Goal: Information Seeking & Learning: Understand process/instructions

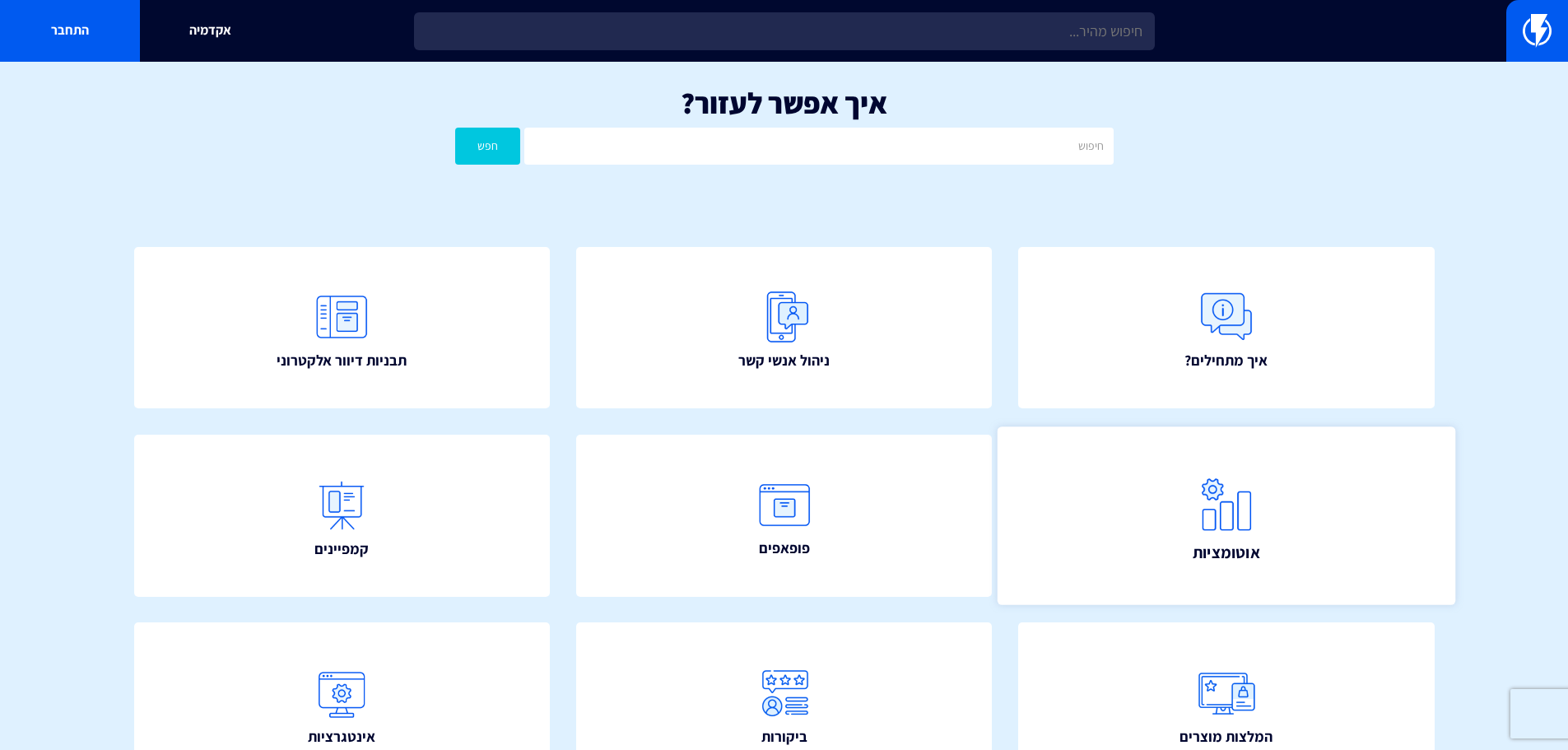
click at [1298, 574] on link "אוטומציות" at bounding box center [1226, 514] width 458 height 177
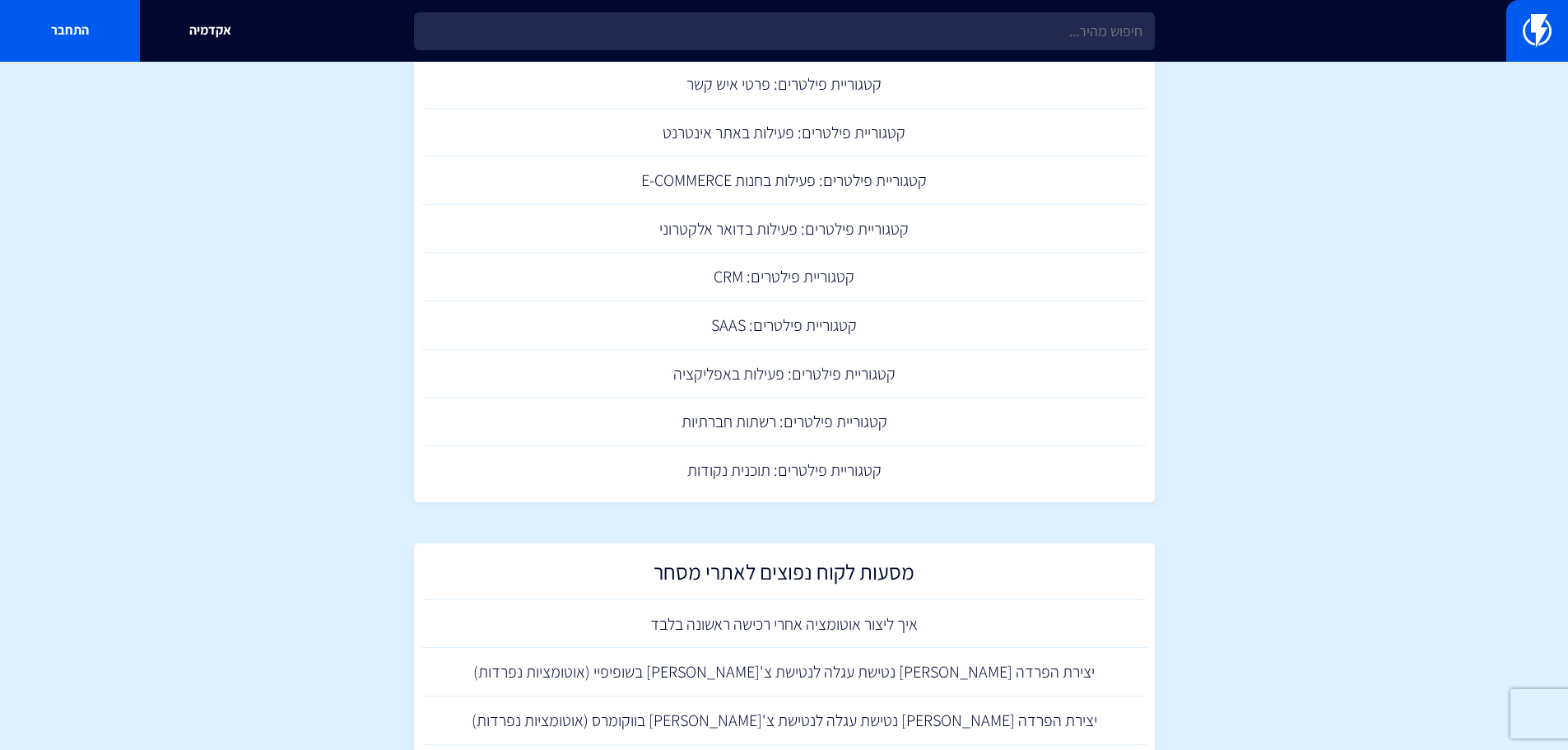
scroll to position [1317, 0]
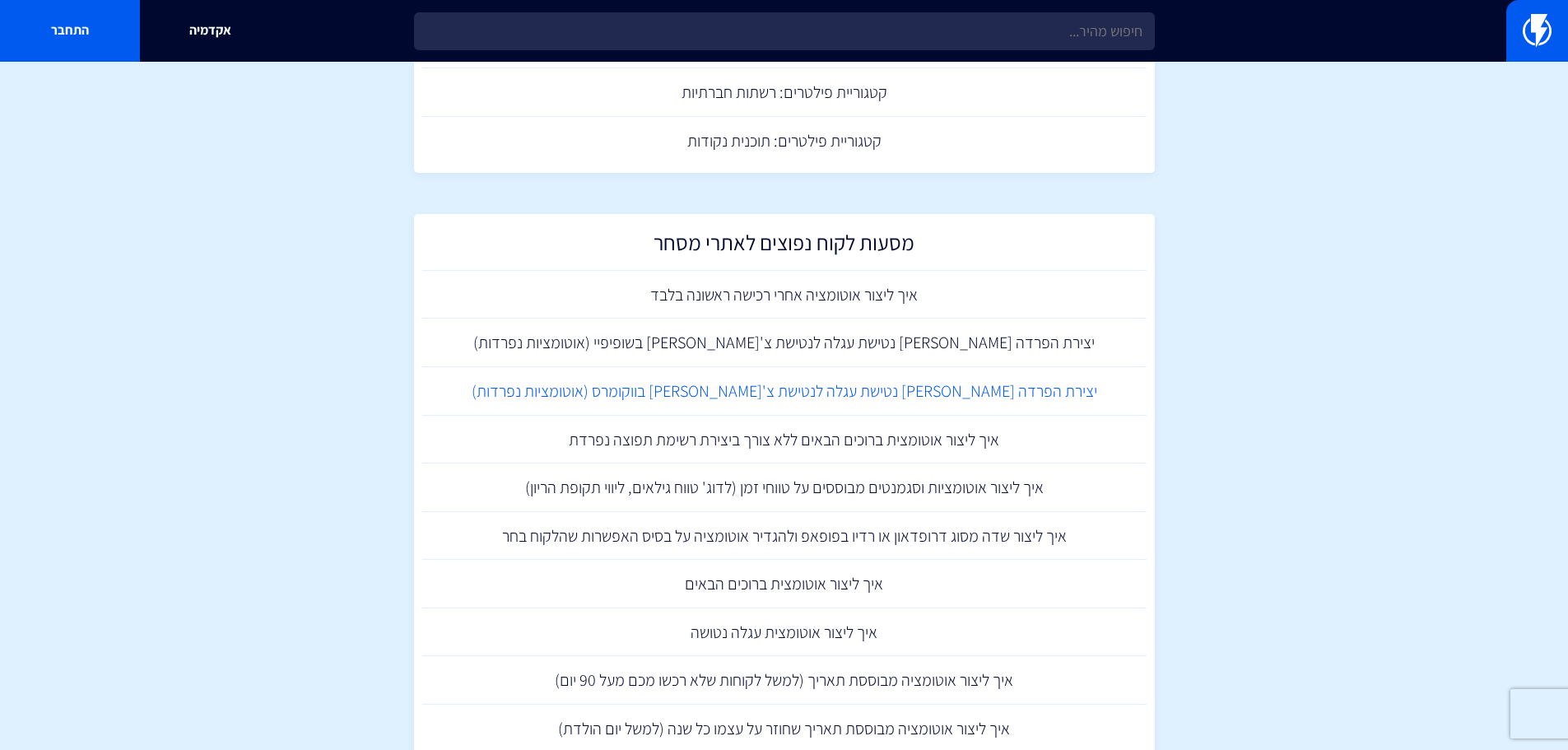
click at [878, 386] on link "יצירת הפרדה בין נטישת עגלה לנטישת צ'קאווט בווקומרס (אוטומציות נפרדות)" at bounding box center [784, 391] width 724 height 49
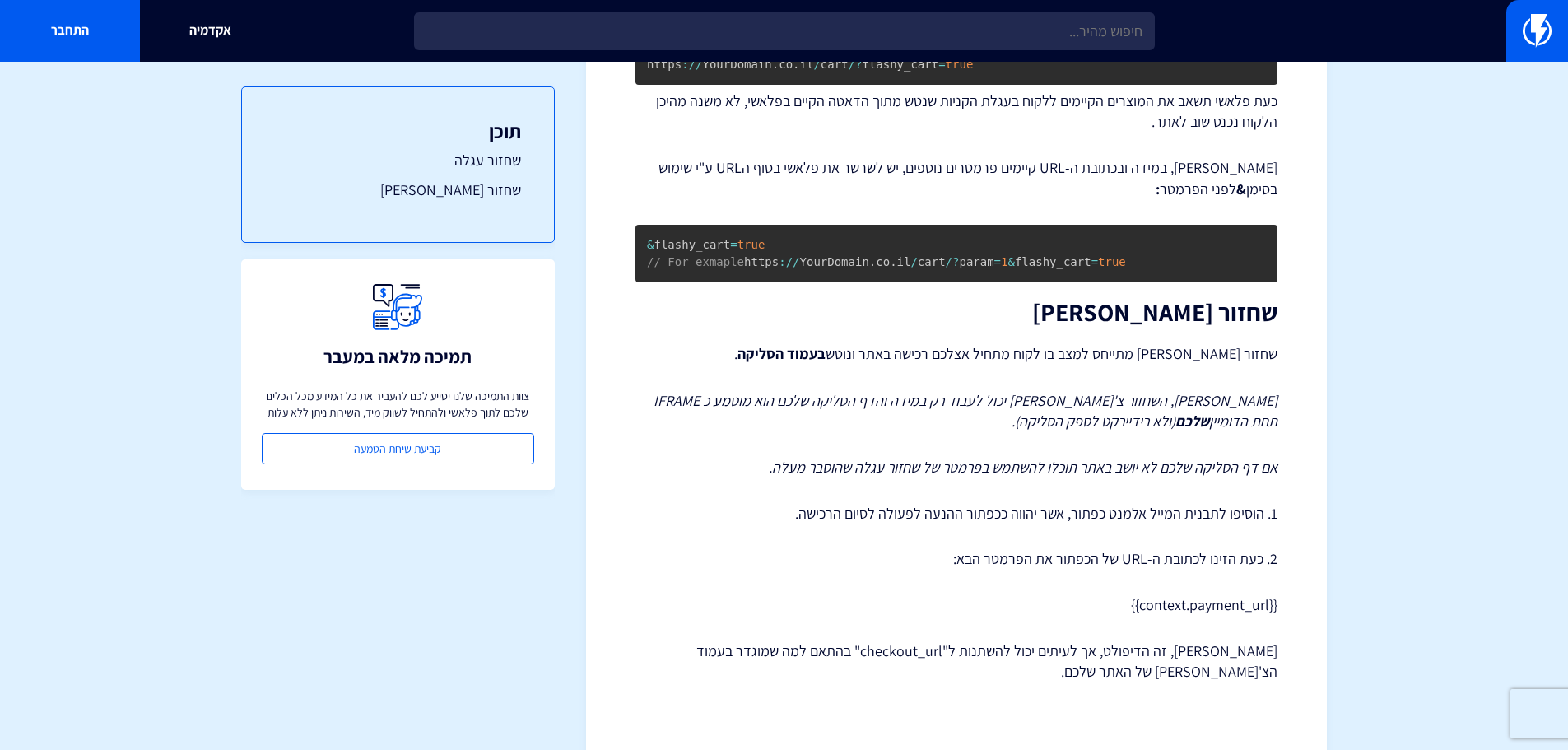
scroll to position [1022, 0]
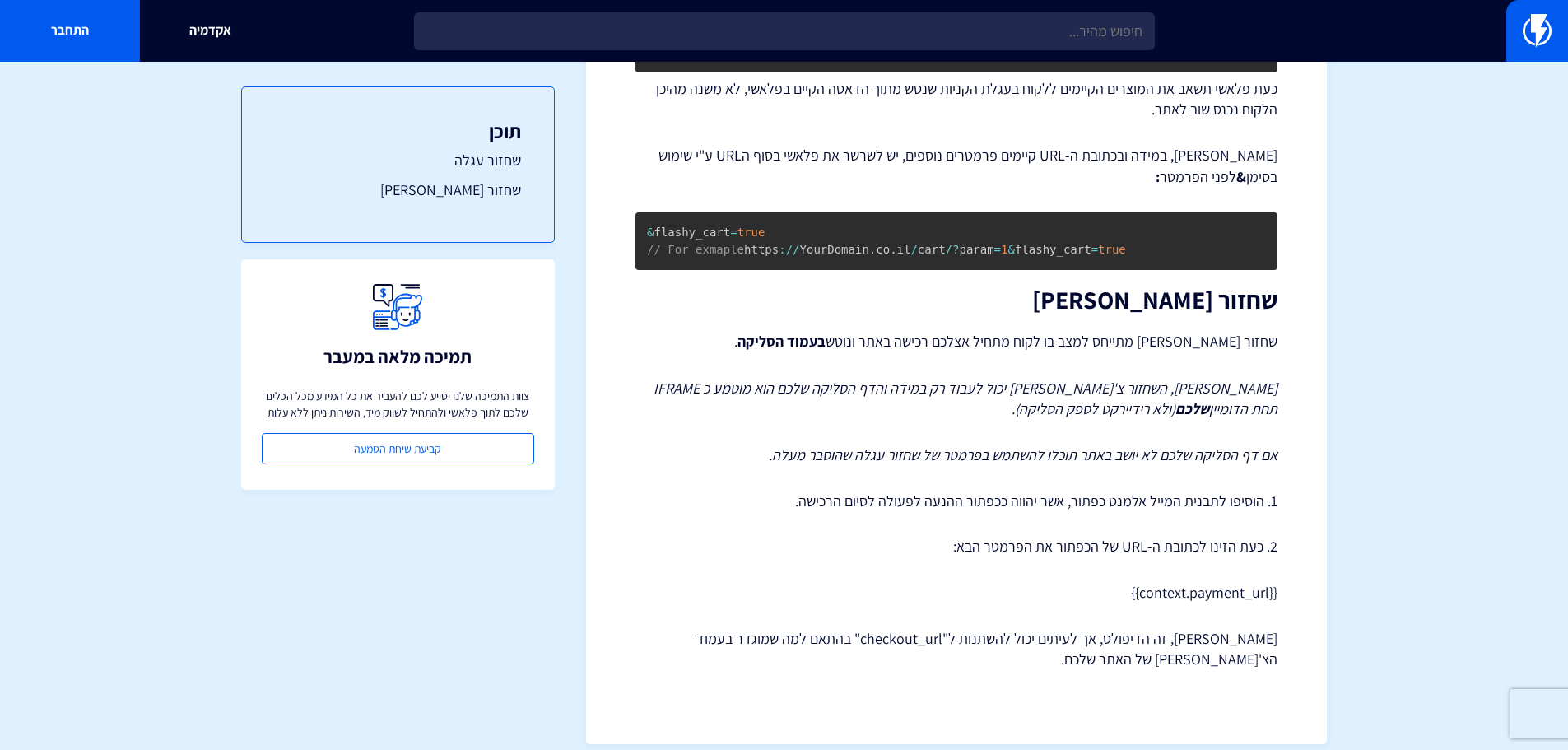
click at [927, 628] on p "[PERSON_NAME], זה הדיפולט, אך לעיתים יכול להשתנות ל"checkout_url" בהתאם למה שמו…" at bounding box center [956, 649] width 642 height 42
drag, startPoint x: 923, startPoint y: 622, endPoint x: 936, endPoint y: 620, distance: 13.2
click at [936, 628] on p "[PERSON_NAME], זה הדיפולט, אך לעיתים יכול להשתנות ל"checkout_url" בהתאם למה שמו…" at bounding box center [956, 649] width 642 height 42
drag, startPoint x: 1009, startPoint y: 619, endPoint x: 927, endPoint y: 626, distance: 82.3
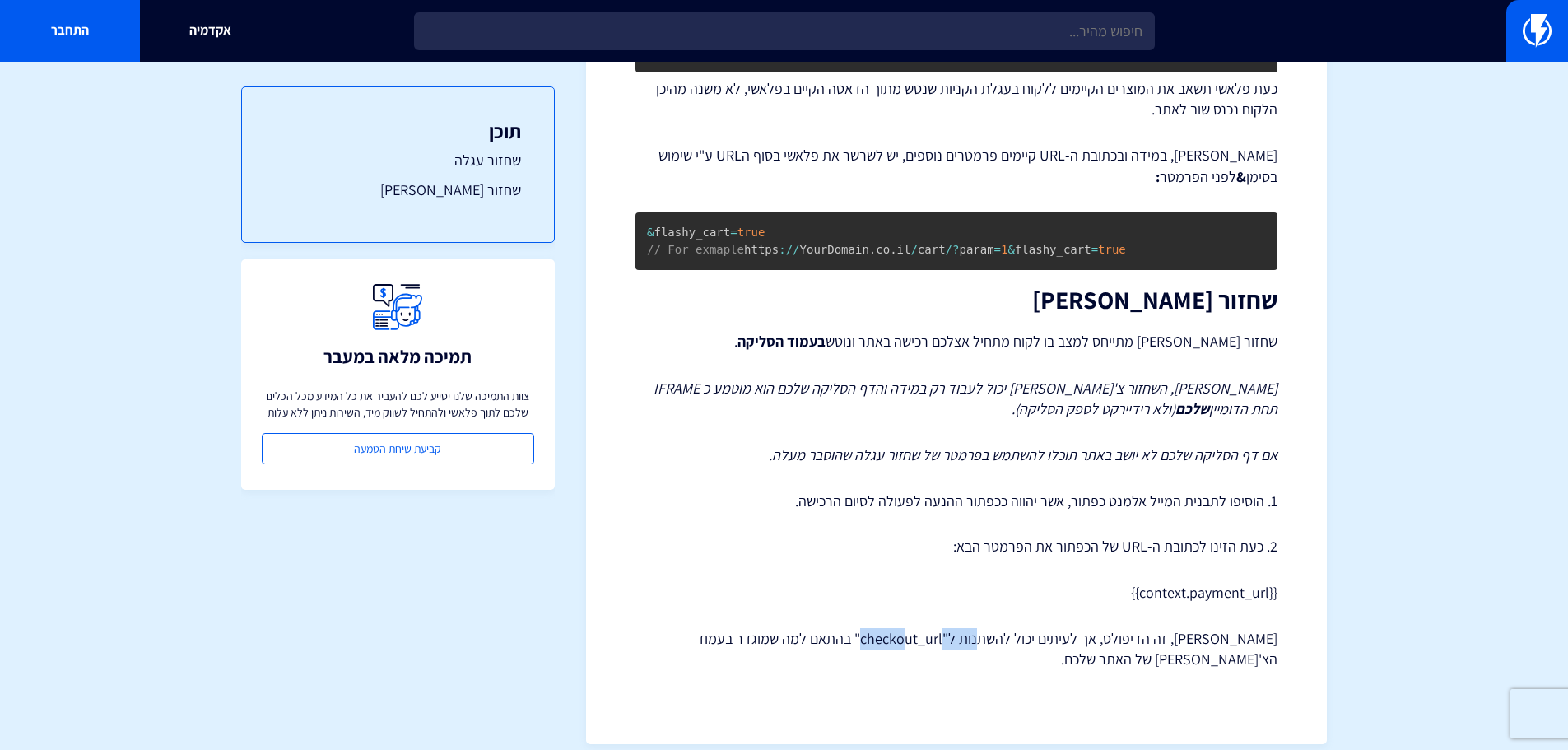
click at [927, 628] on p "[PERSON_NAME], זה הדיפולט, אך לעיתים יכול להשתנות ל"checkout_url" בהתאם למה שמו…" at bounding box center [956, 649] width 642 height 42
copy p "checkout_url"
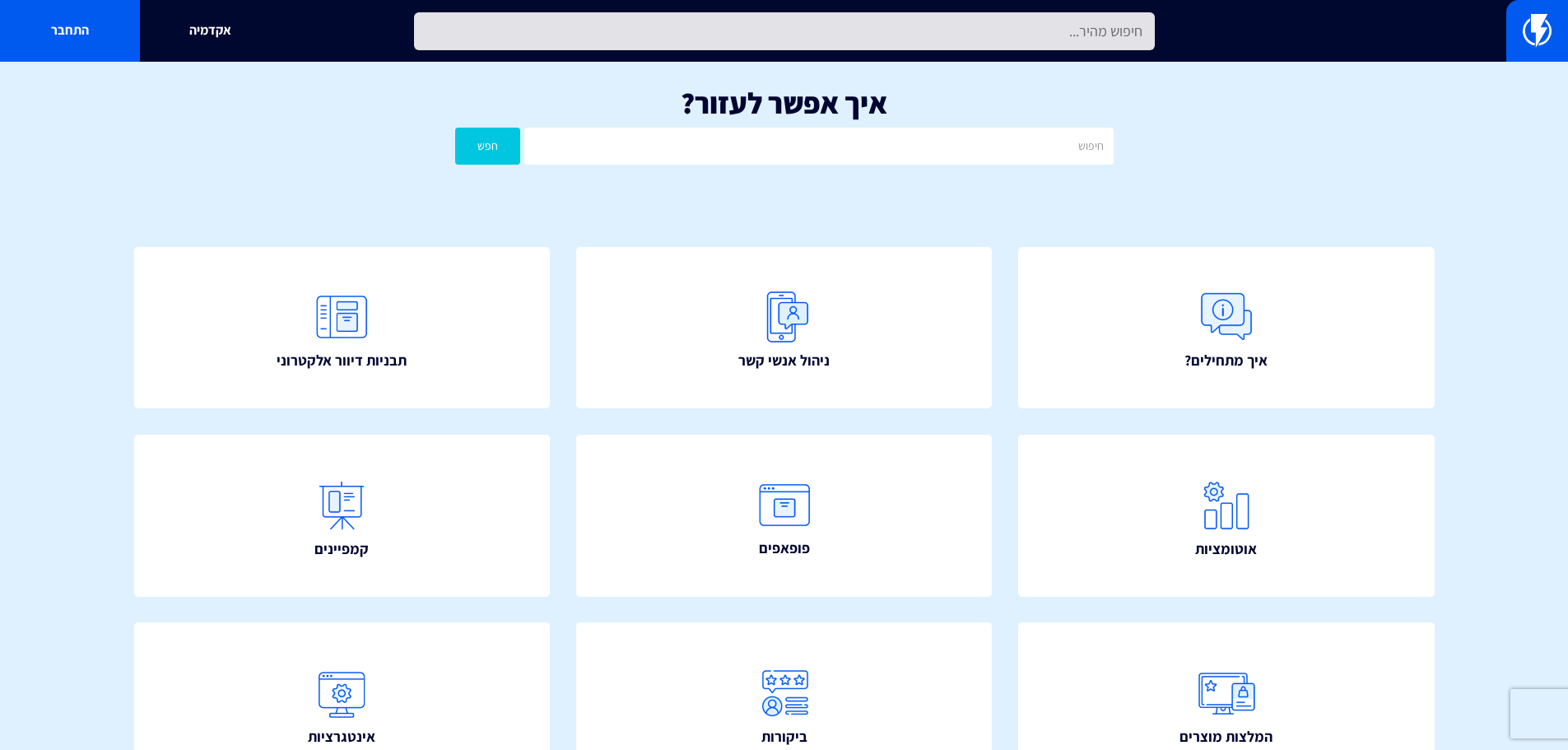
click at [814, 50] on input "text" at bounding box center [784, 31] width 740 height 38
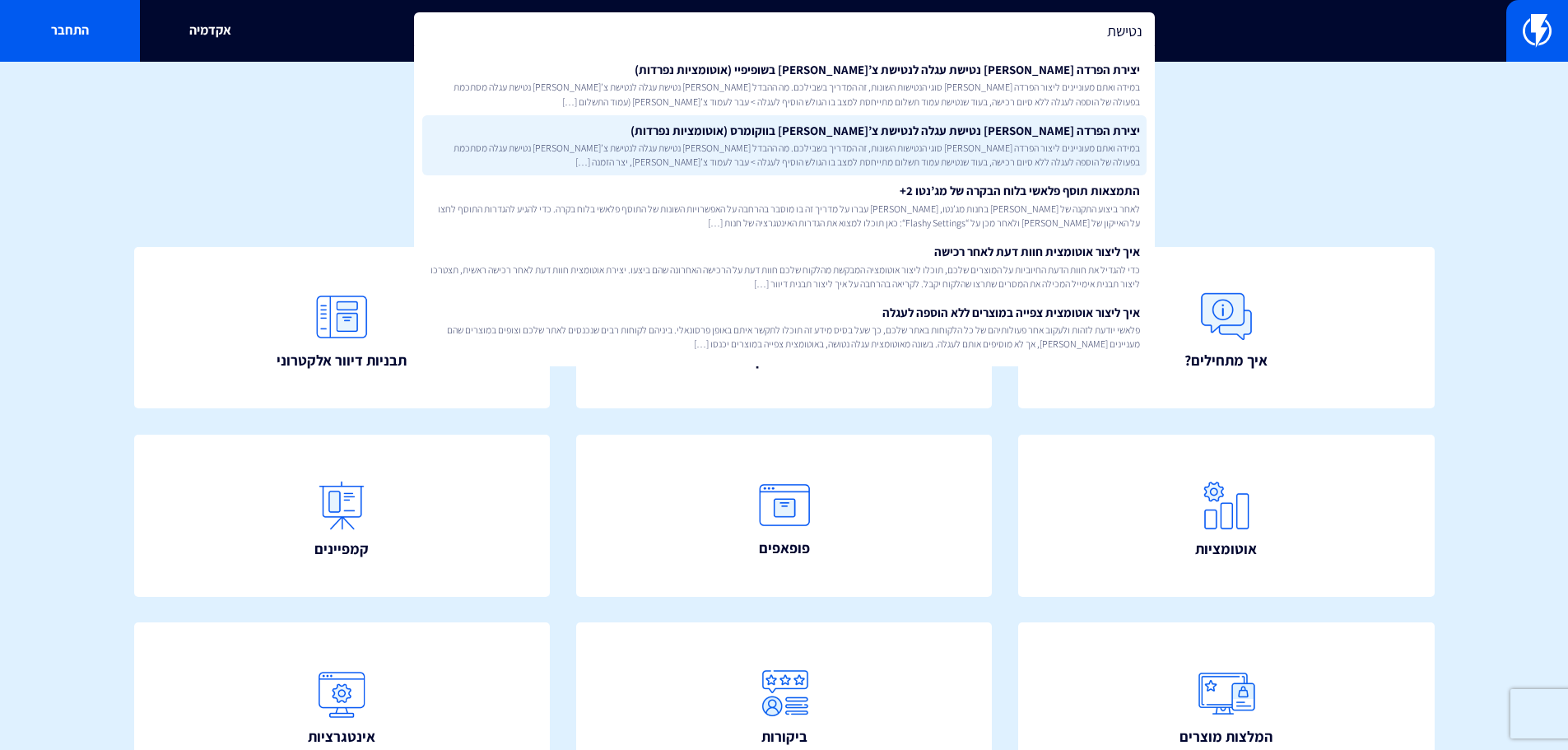
type input "נטישת"
click at [839, 130] on link "יצירת הפרדה בין נטישת עגלה לנטישת צ’קאווט בווקומרס (אוטומציות נפרדות) במידה ואת…" at bounding box center [784, 145] width 724 height 61
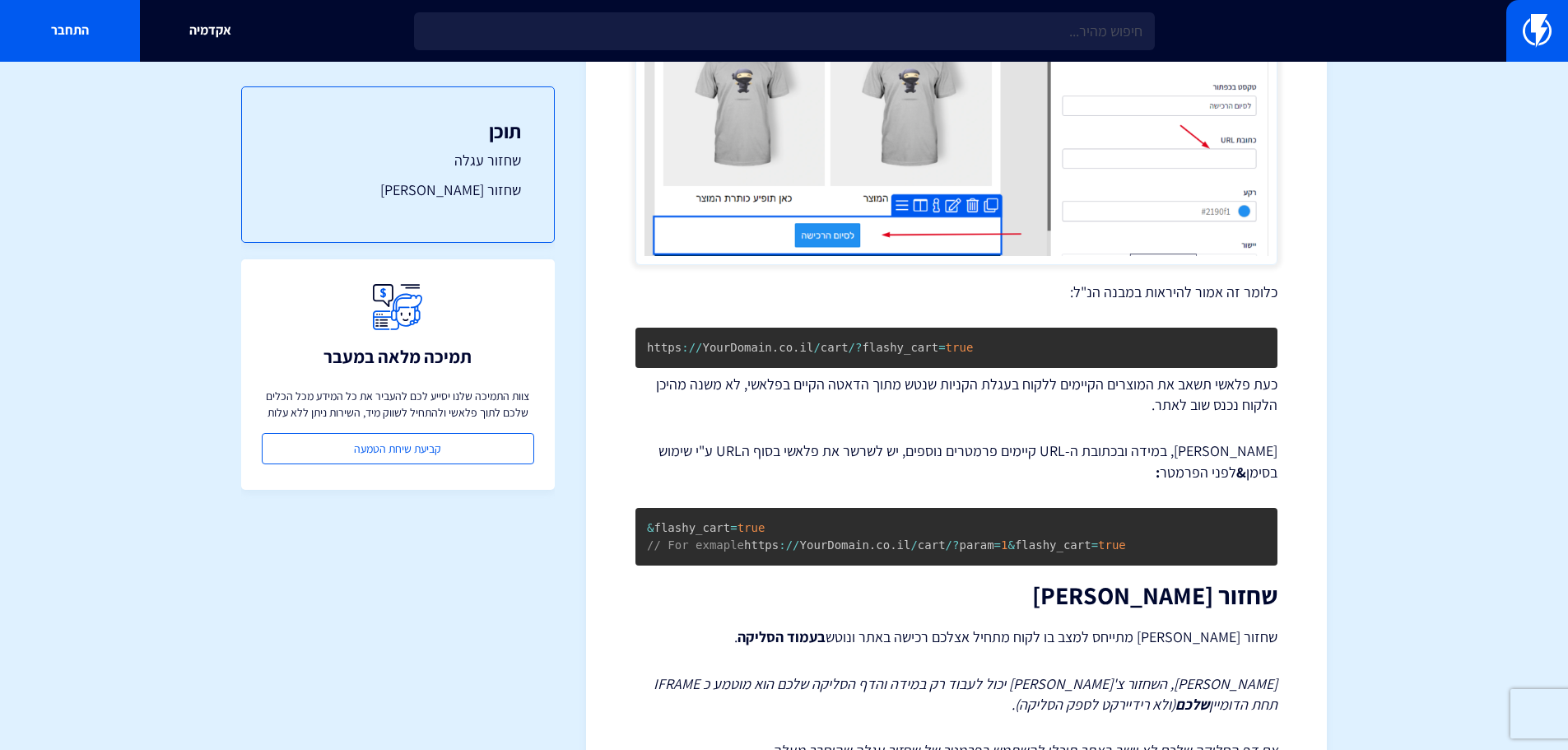
scroll to position [1022, 0]
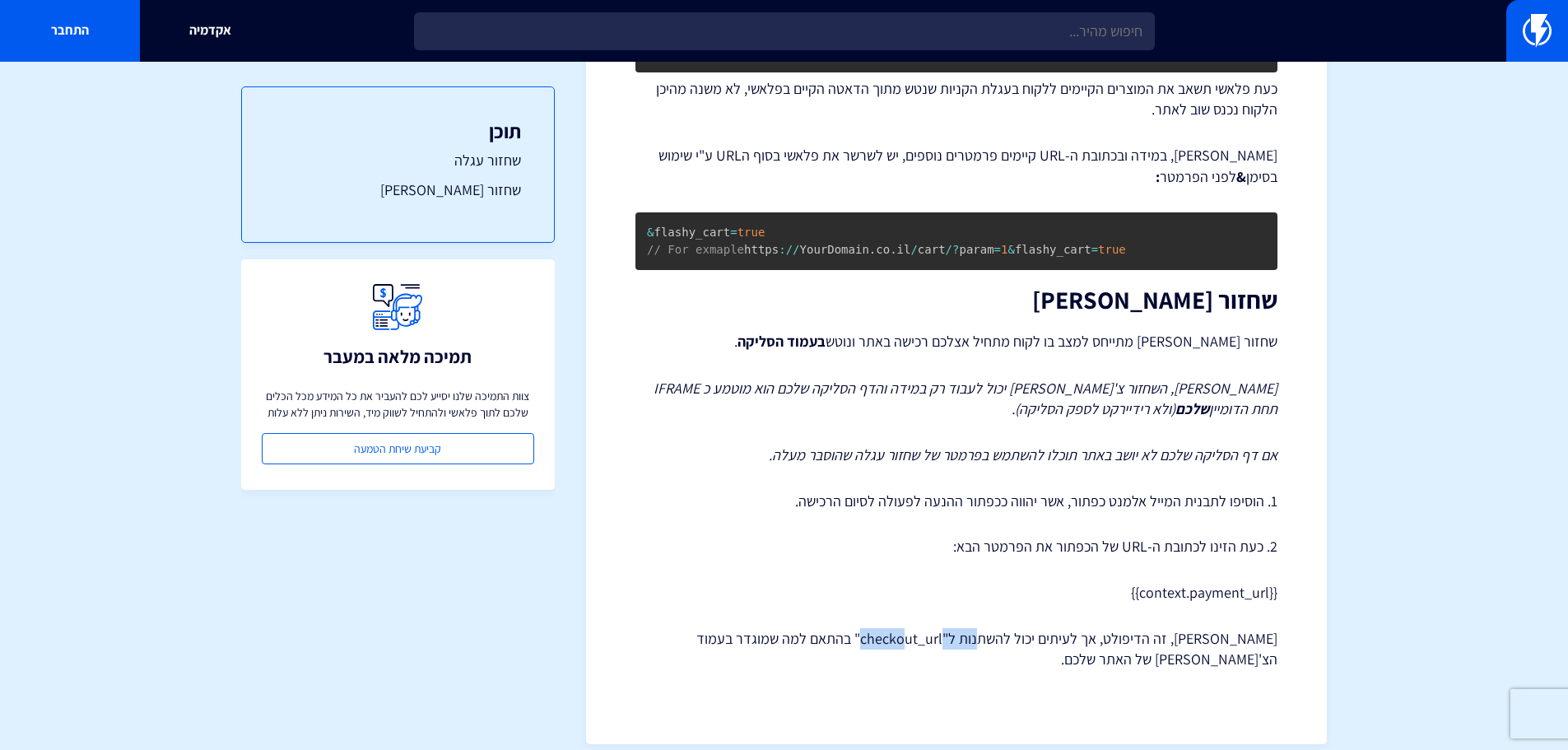
drag, startPoint x: 926, startPoint y: 619, endPoint x: 1008, endPoint y: 625, distance: 82.2
click at [1008, 628] on p "[PERSON_NAME], זה הדיפולט, אך לעיתים יכול להשתנות ל"checkout_url" בהתאם למה שמו…" at bounding box center [956, 649] width 642 height 42
copy p "checkout_url"
